Goal: Complete application form: Complete application form

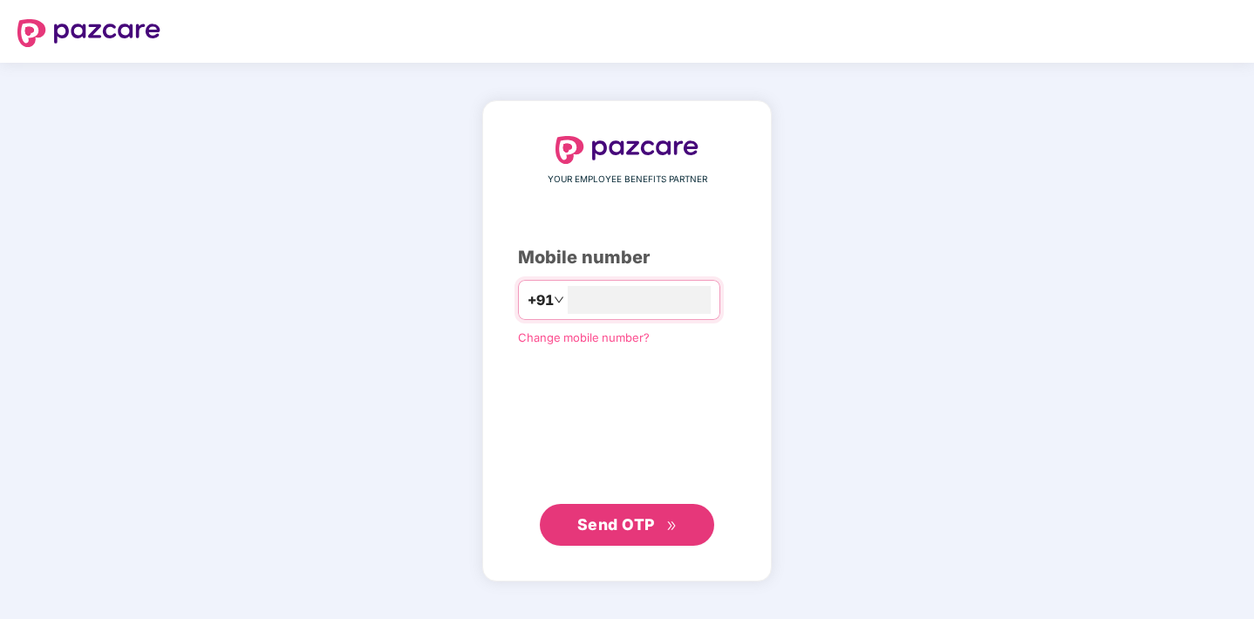
type input "**********"
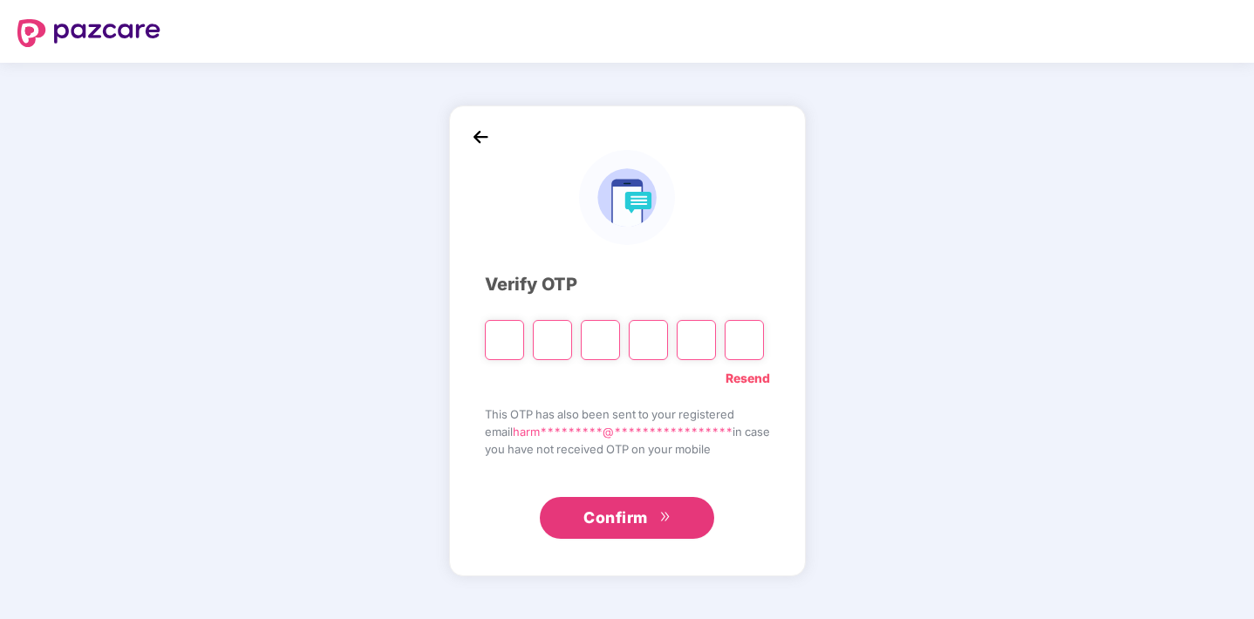
type input "*"
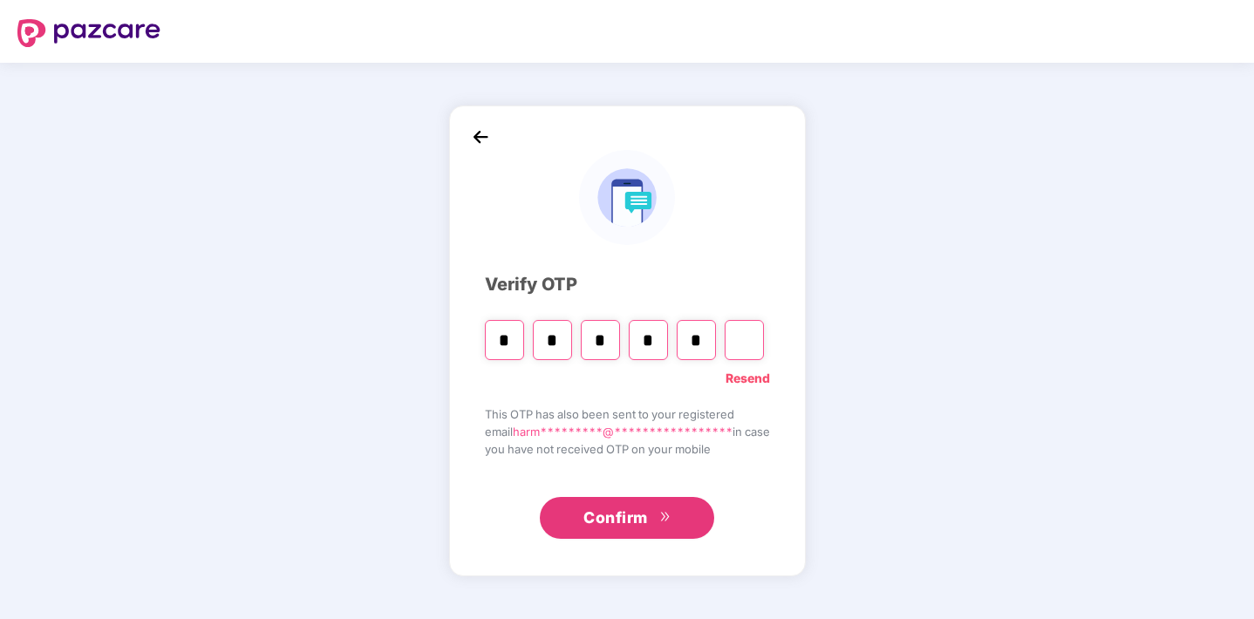
type input "*"
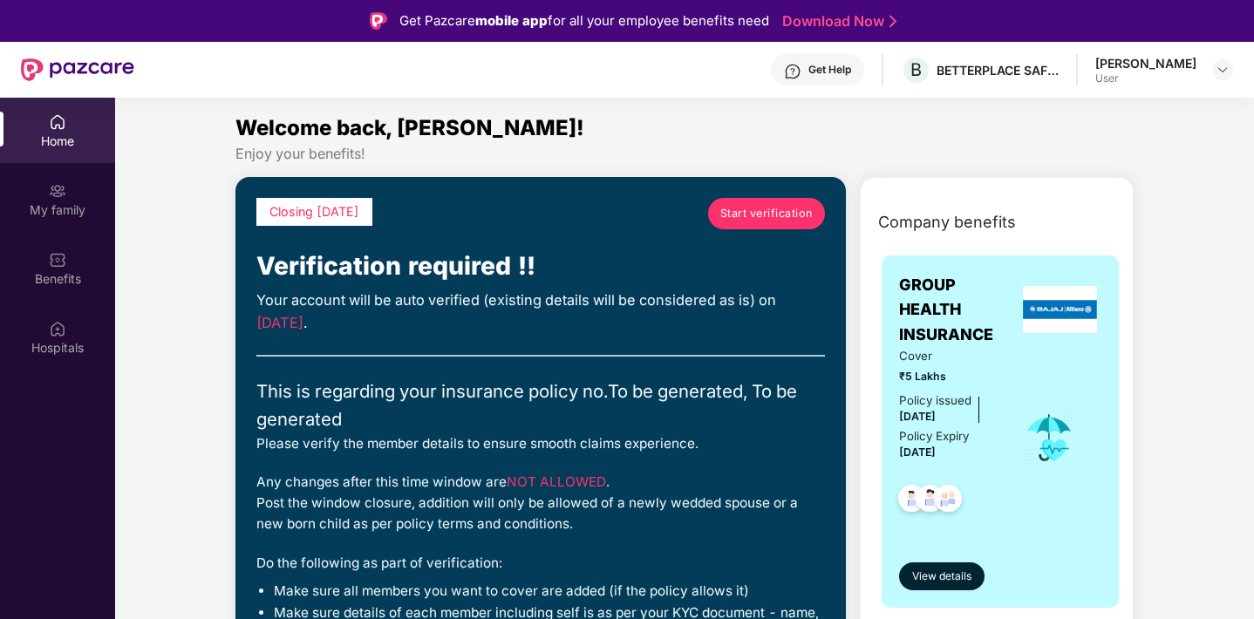
click at [744, 210] on span "Start verification" at bounding box center [766, 213] width 92 height 17
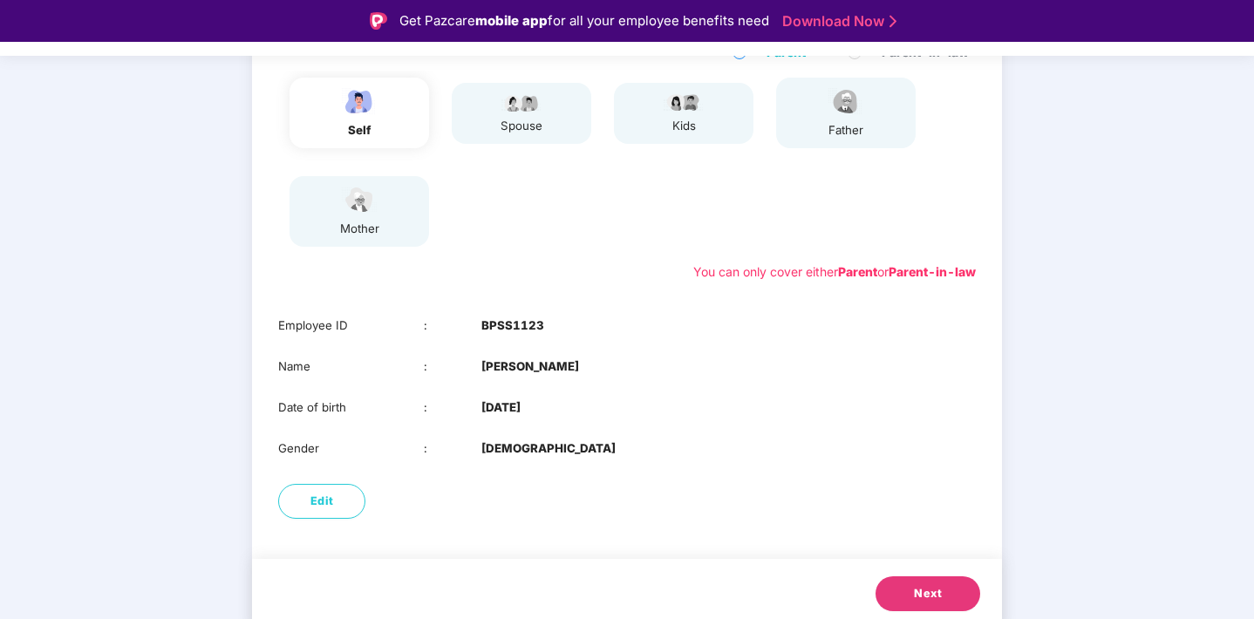
scroll to position [218, 0]
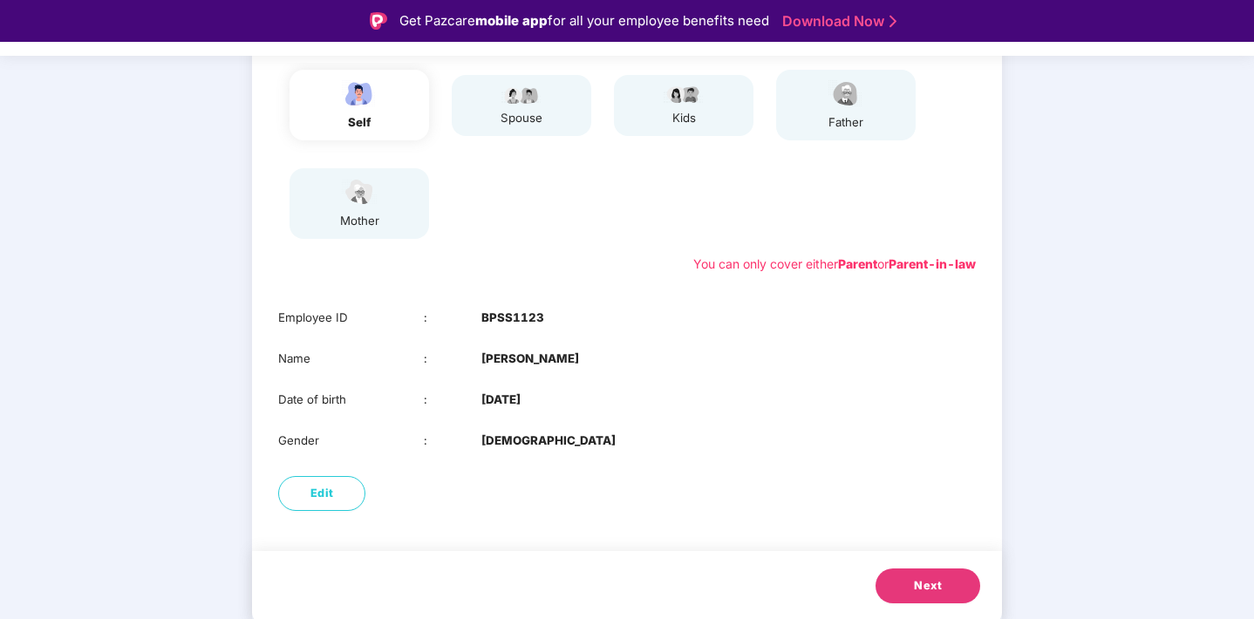
click at [908, 585] on button "Next" at bounding box center [927, 585] width 105 height 35
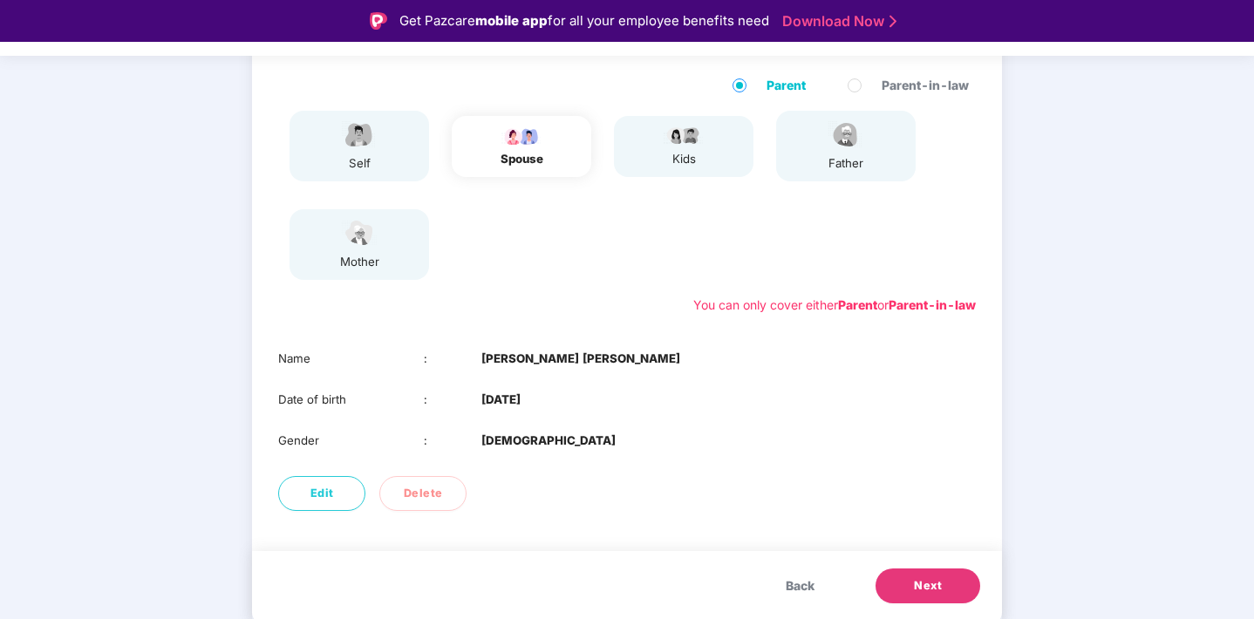
scroll to position [177, 0]
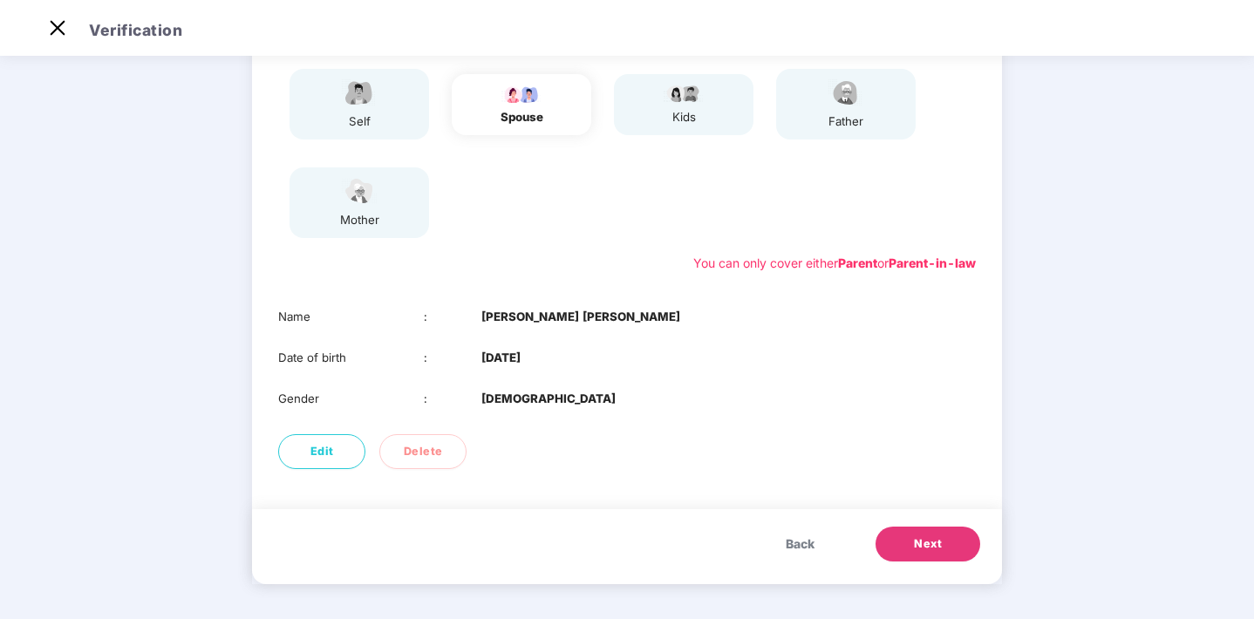
click at [935, 537] on span "Next" at bounding box center [928, 543] width 28 height 17
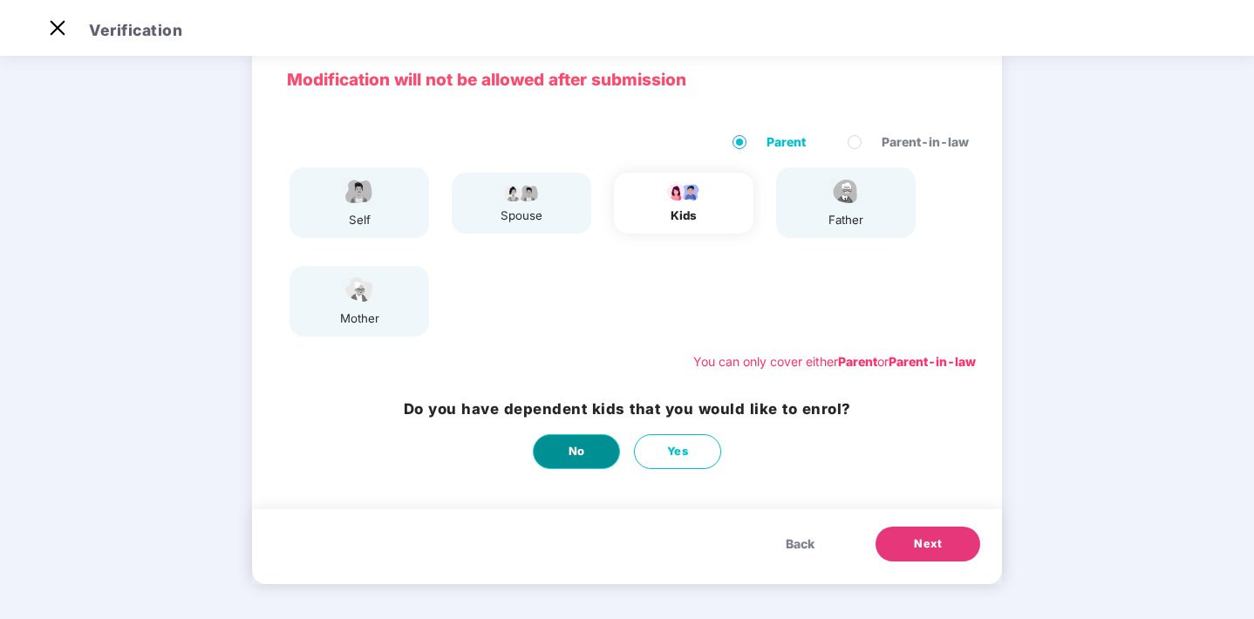
click at [583, 448] on span "No" at bounding box center [576, 451] width 17 height 17
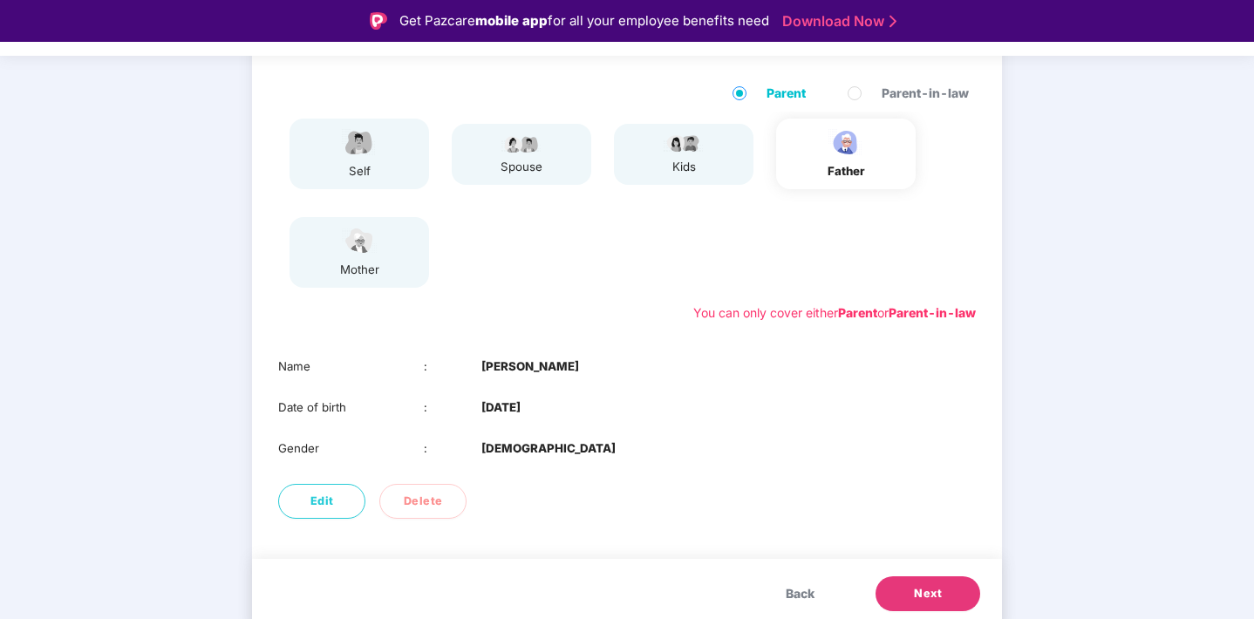
scroll to position [177, 0]
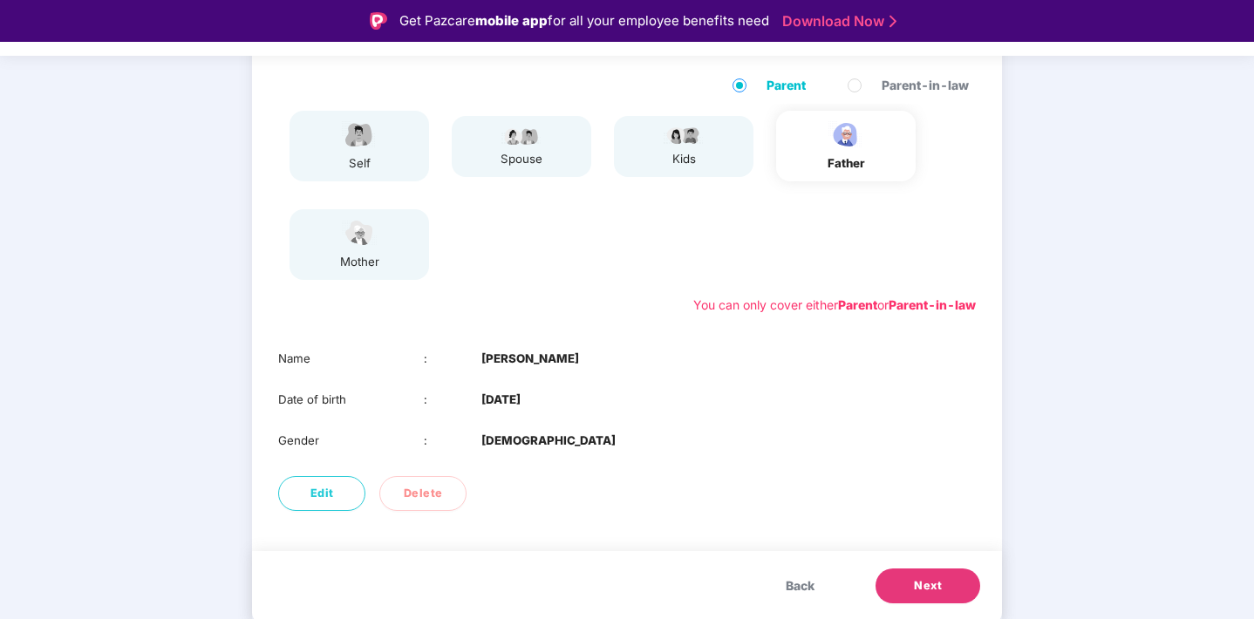
click at [922, 578] on span "Next" at bounding box center [928, 585] width 28 height 17
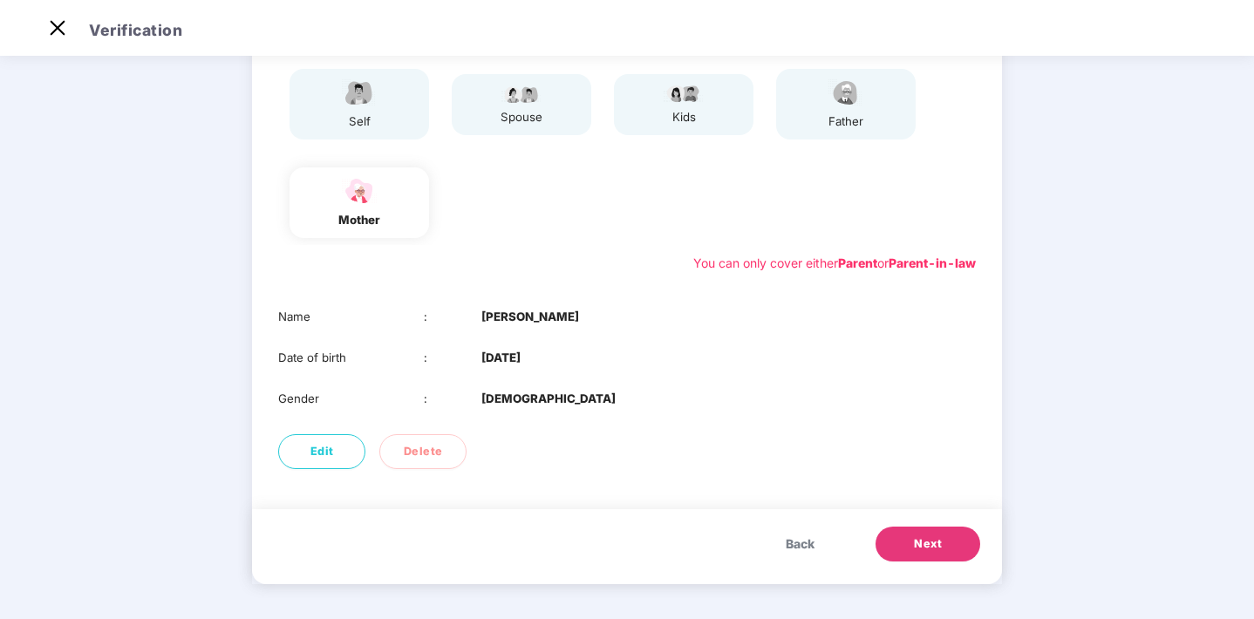
click at [829, 112] on div "father" at bounding box center [846, 121] width 44 height 18
click at [789, 544] on span "Back" at bounding box center [800, 543] width 29 height 19
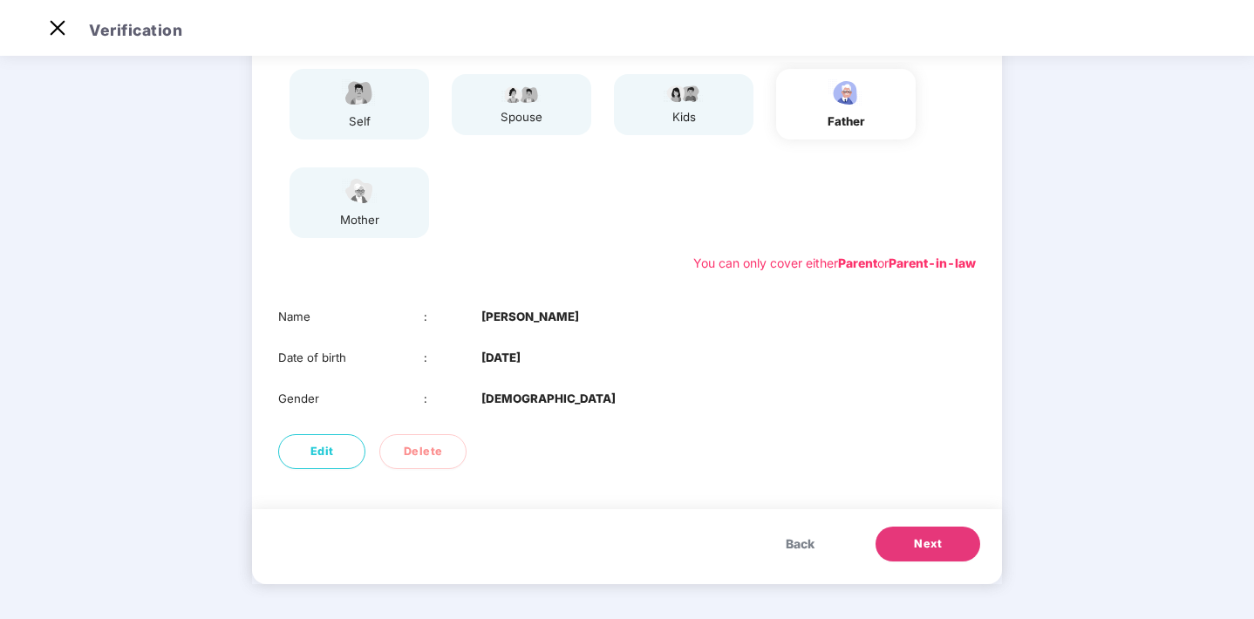
click at [914, 547] on span "Next" at bounding box center [928, 543] width 28 height 17
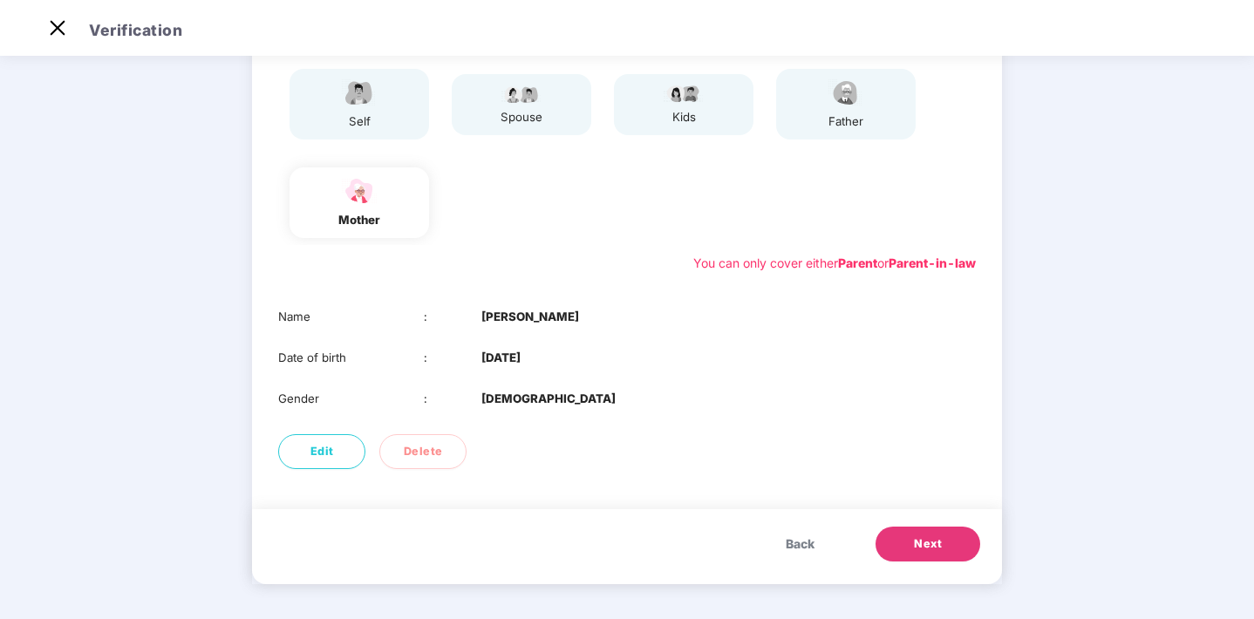
click at [921, 554] on button "Next" at bounding box center [927, 544] width 105 height 35
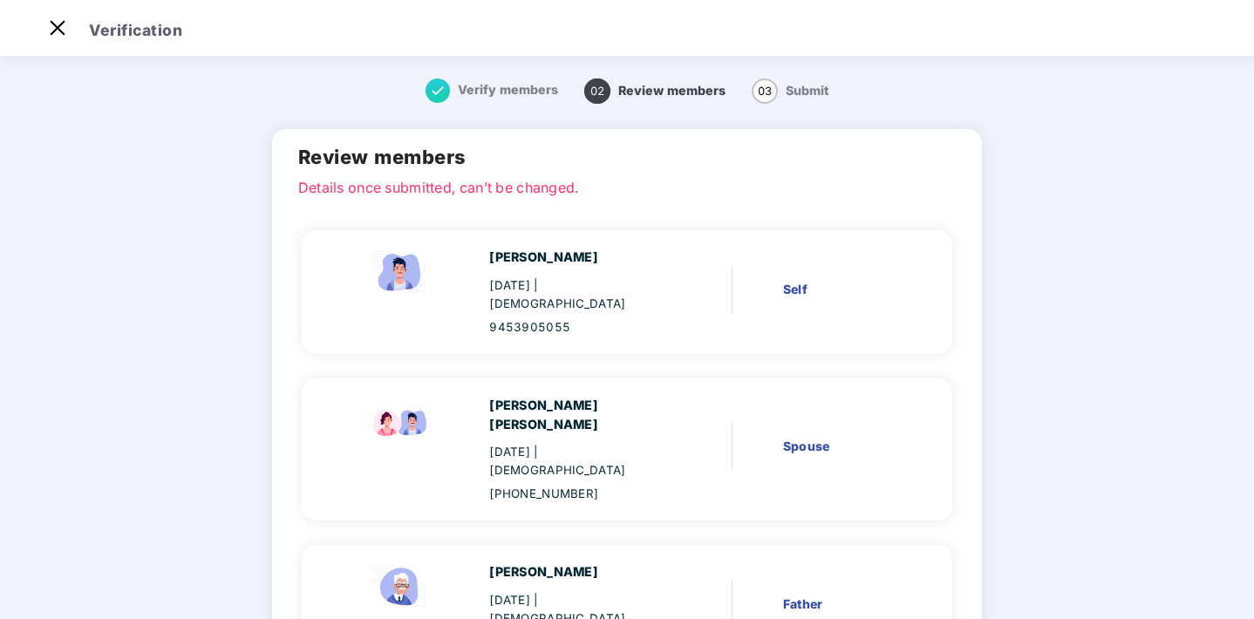
scroll to position [251, 0]
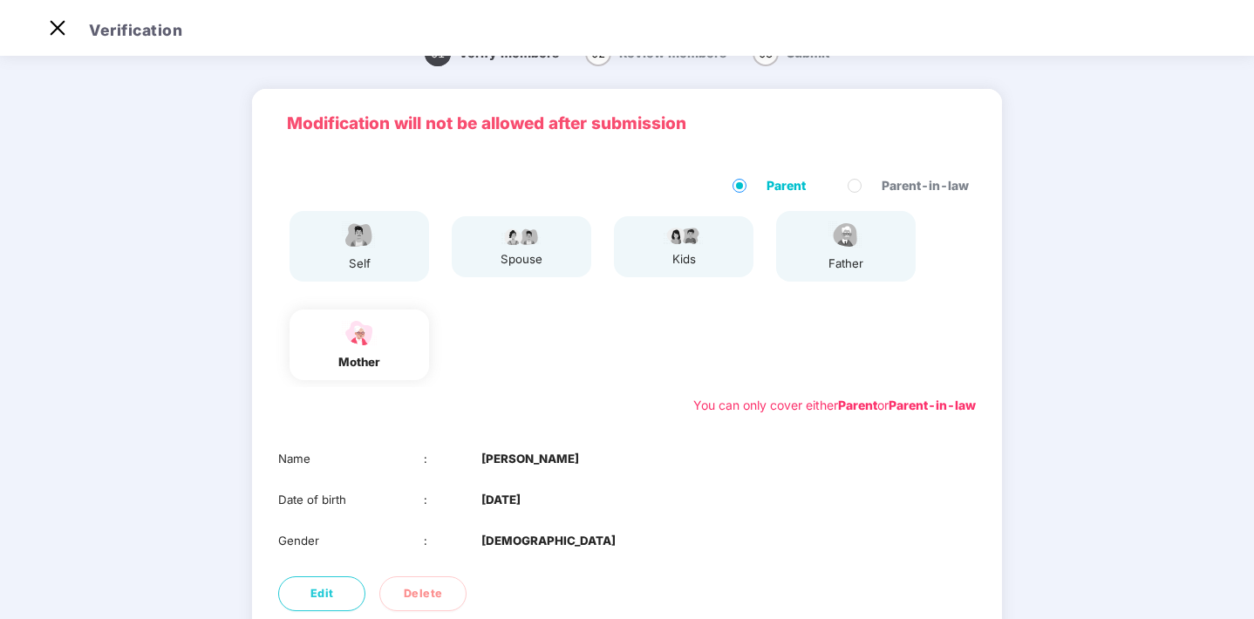
scroll to position [0, 0]
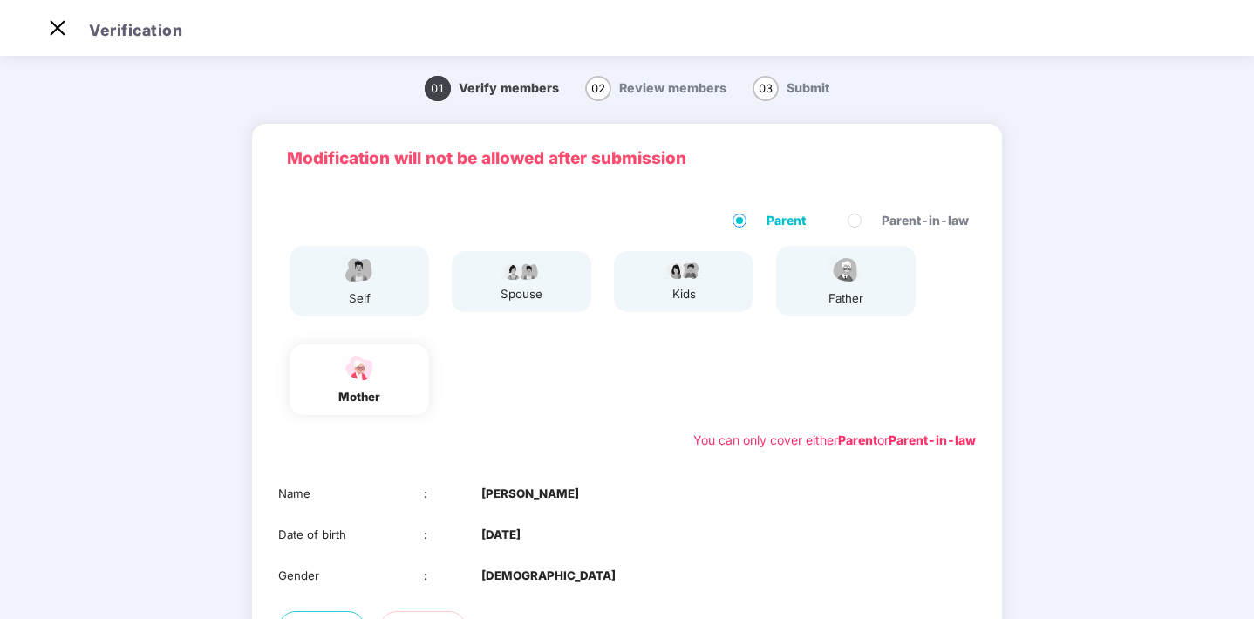
click at [349, 260] on img at bounding box center [359, 270] width 44 height 31
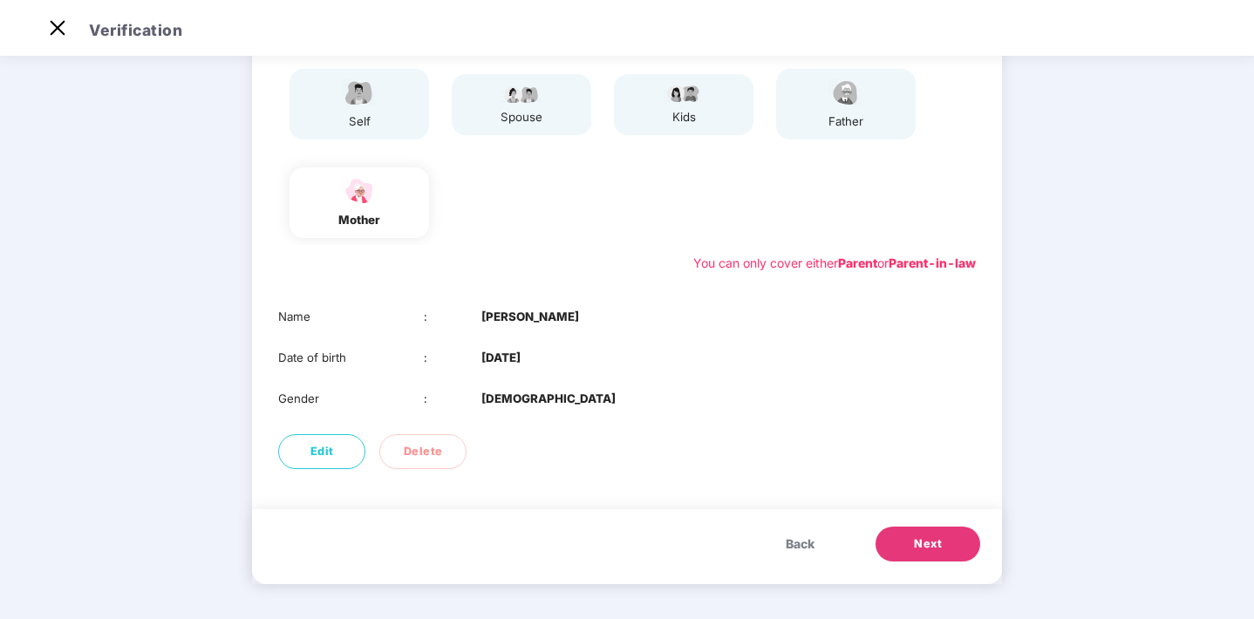
click at [921, 548] on span "Next" at bounding box center [928, 543] width 28 height 17
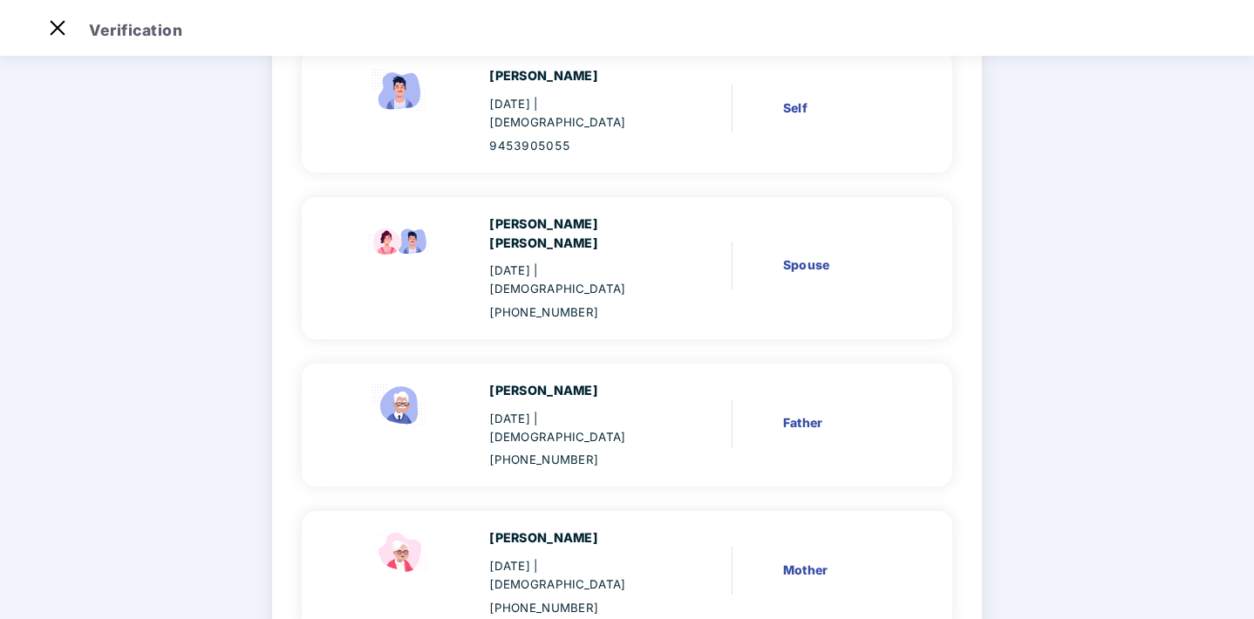
scroll to position [251, 0]
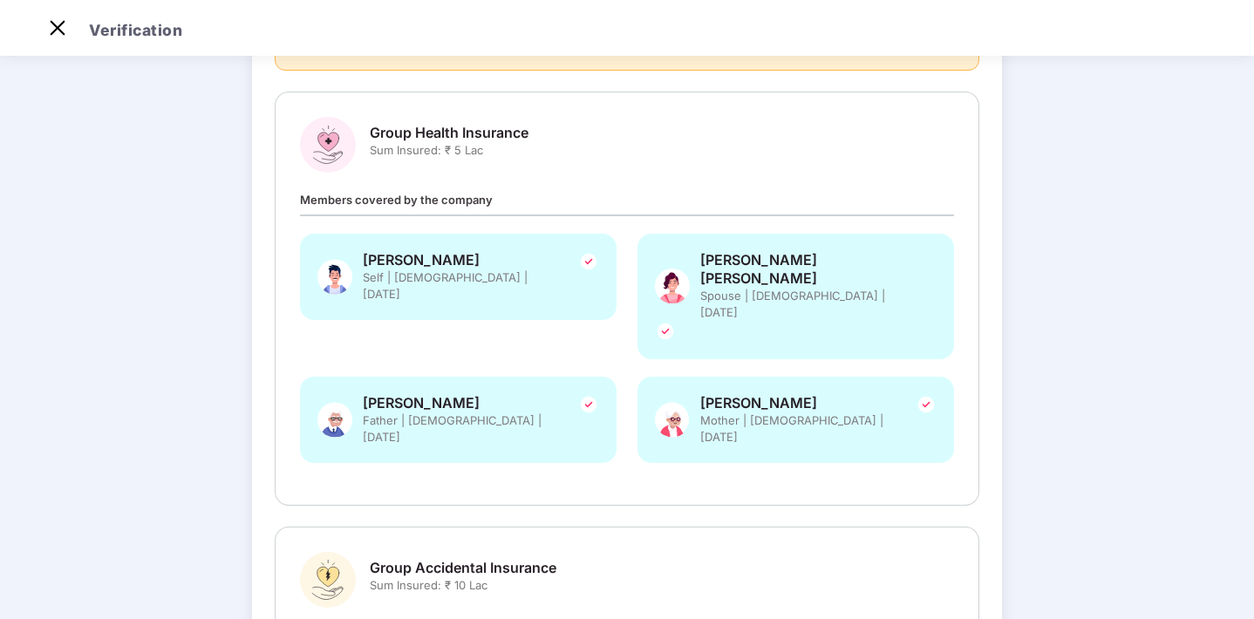
scroll to position [397, 0]
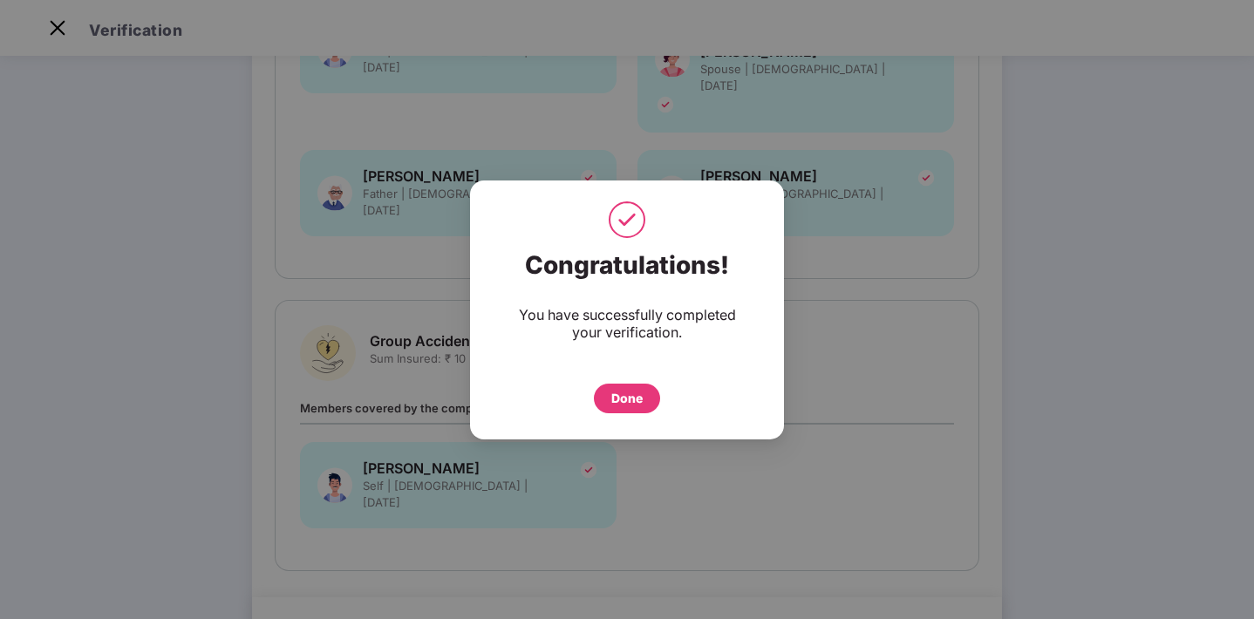
click at [623, 405] on div "Done" at bounding box center [626, 398] width 31 height 19
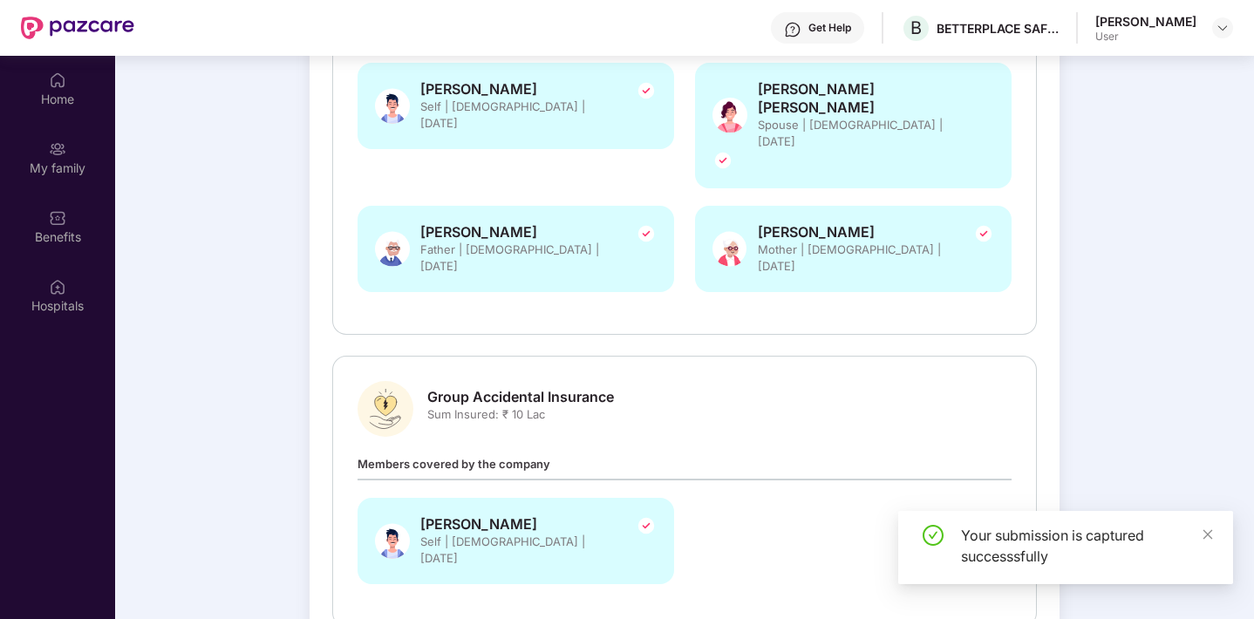
scroll to position [98, 0]
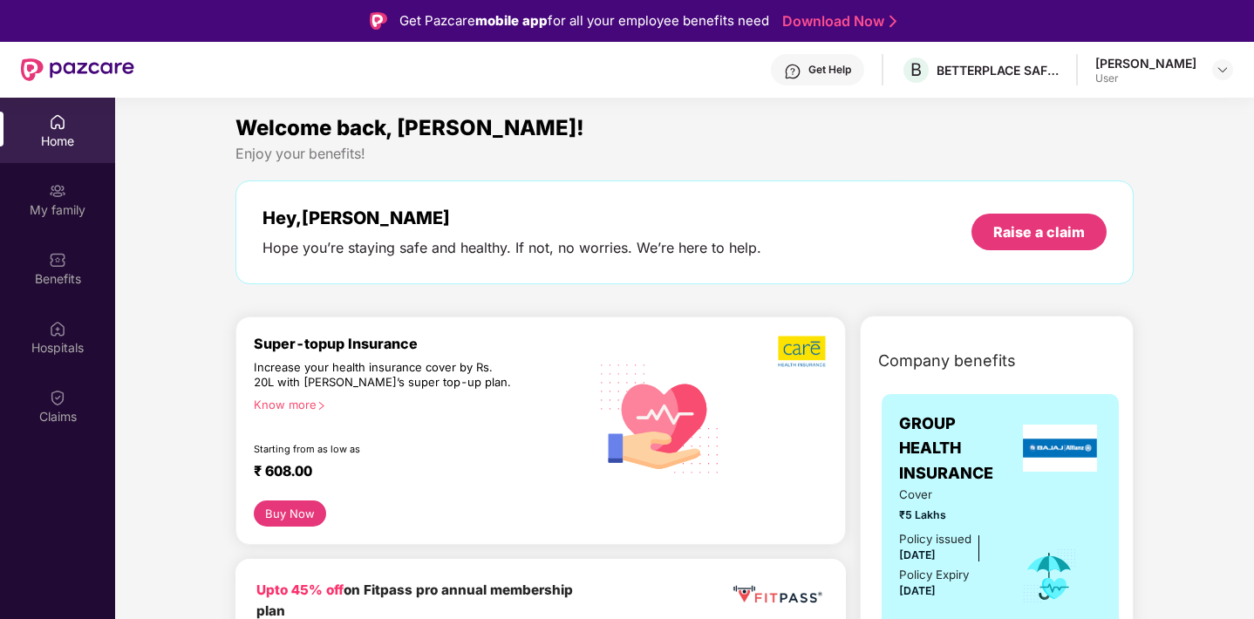
click at [55, 133] on div "Home" at bounding box center [57, 141] width 115 height 17
